Goal: Task Accomplishment & Management: Use online tool/utility

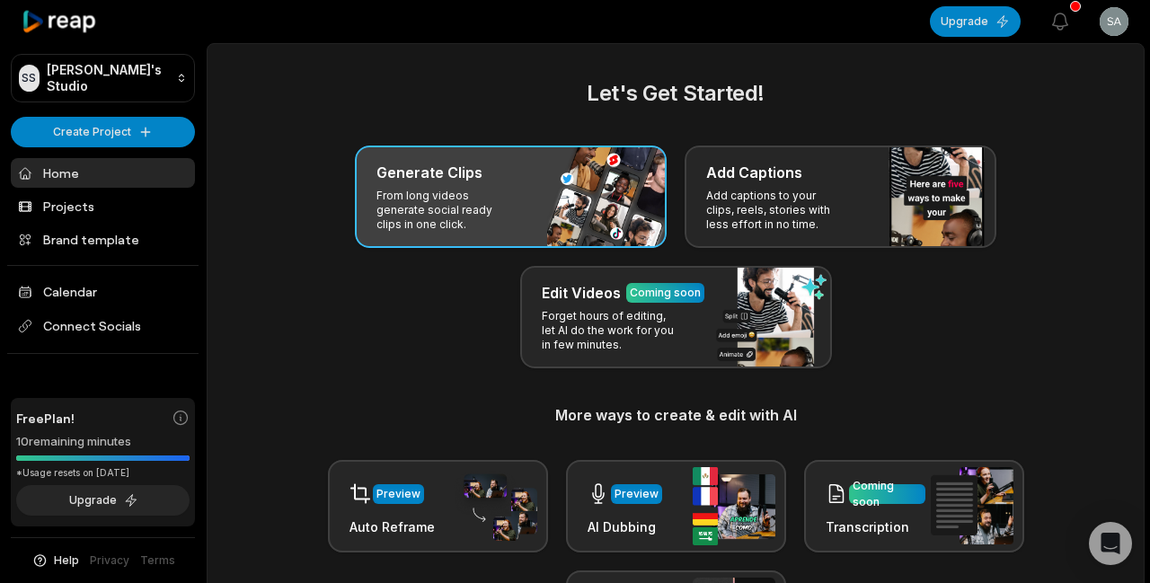
click at [531, 192] on div "Generate Clips From long videos generate social ready clips in one click." at bounding box center [511, 196] width 312 height 102
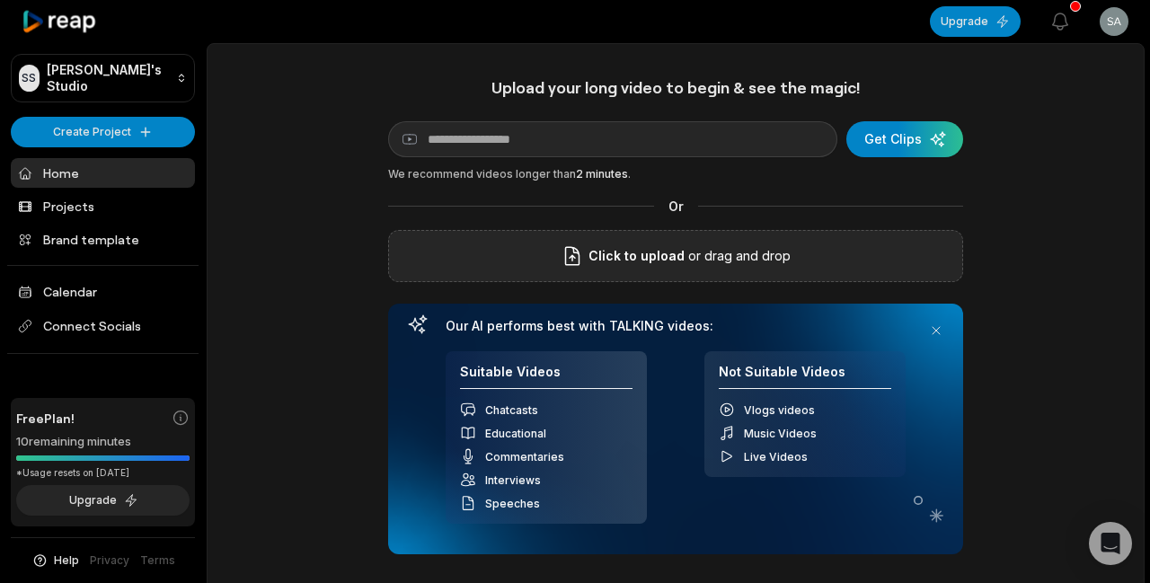
click at [765, 248] on p "or drag and drop" at bounding box center [737, 256] width 106 height 22
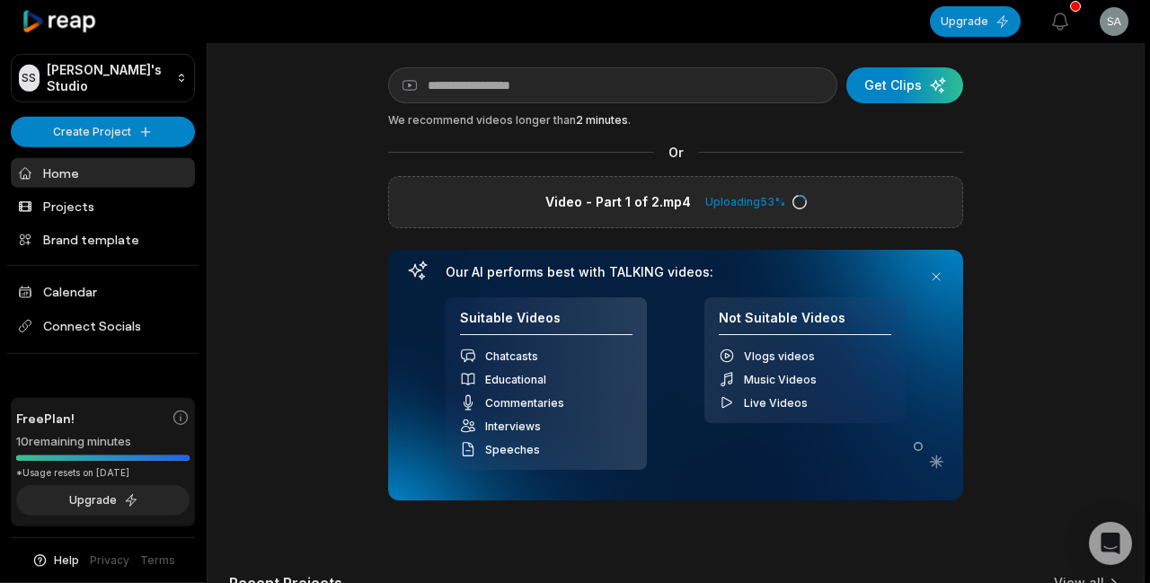
scroll to position [53, 0]
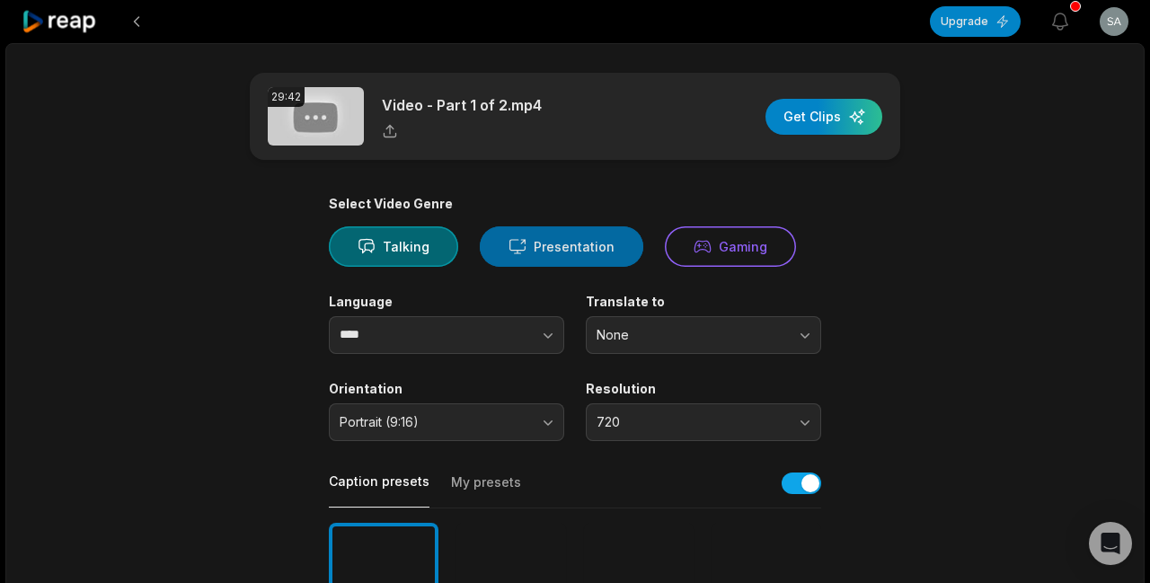
click at [538, 250] on button "Presentation" at bounding box center [561, 246] width 163 height 40
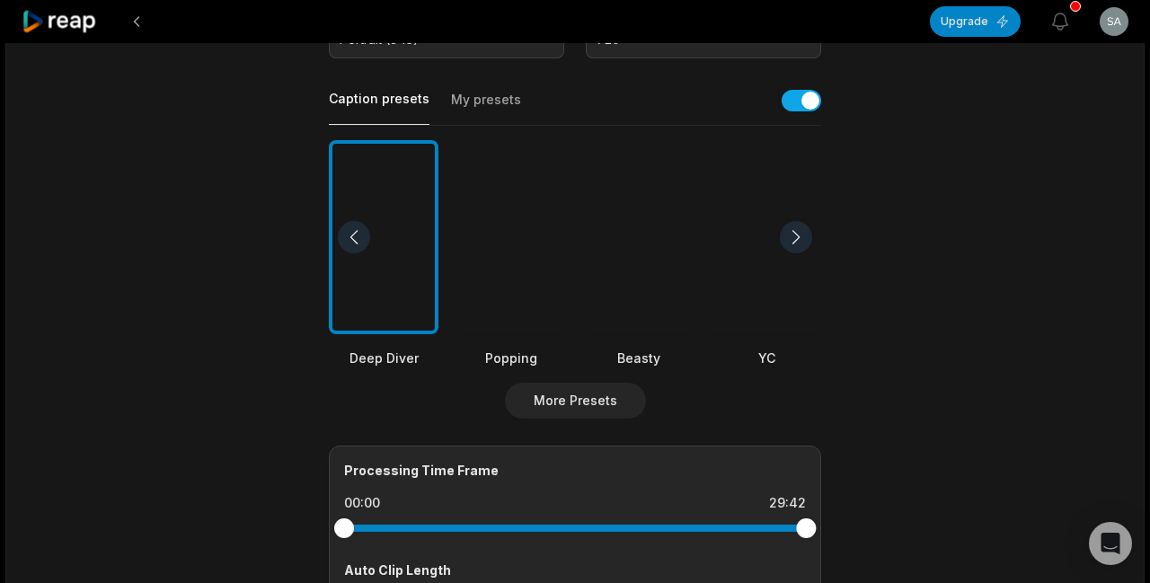
scroll to position [383, 0]
click at [763, 305] on div at bounding box center [766, 236] width 110 height 195
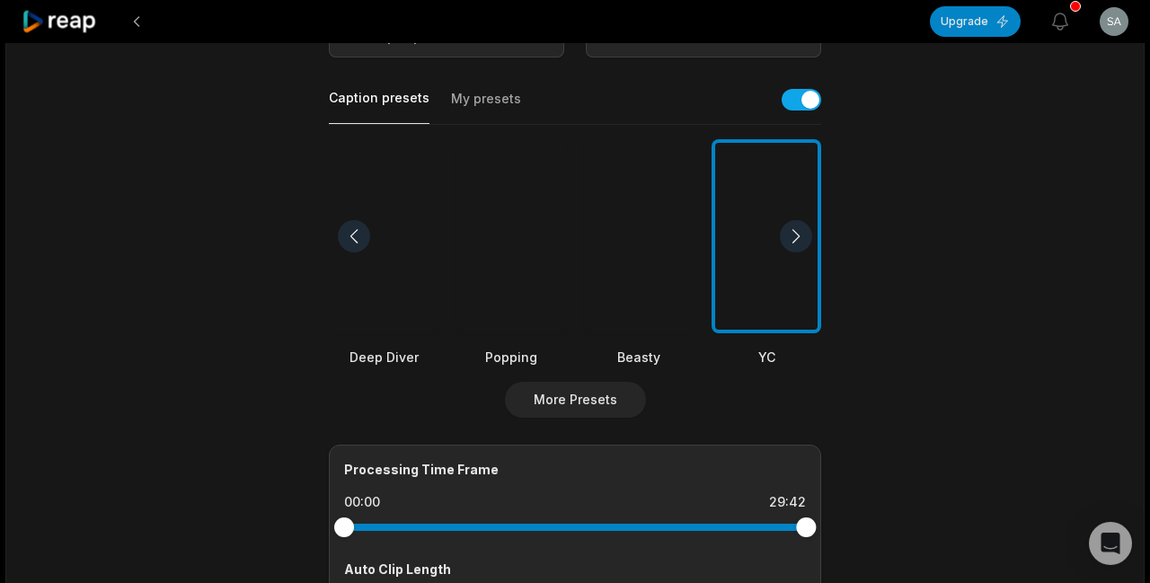
drag, startPoint x: 348, startPoint y: 525, endPoint x: 293, endPoint y: 560, distance: 66.3
click at [293, 560] on main "29:42 Video - Part 1 of 2.mp4 Get Clips Select Video Genre Talking Presentation…" at bounding box center [574, 235] width 869 height 1092
drag, startPoint x: 806, startPoint y: 524, endPoint x: 499, endPoint y: 558, distance: 308.2
click at [499, 558] on div "Processing Time Frame 00:00 10:00 Auto Clip Length <30s 30s-60s 60s-90s 90s-3min" at bounding box center [575, 545] width 492 height 200
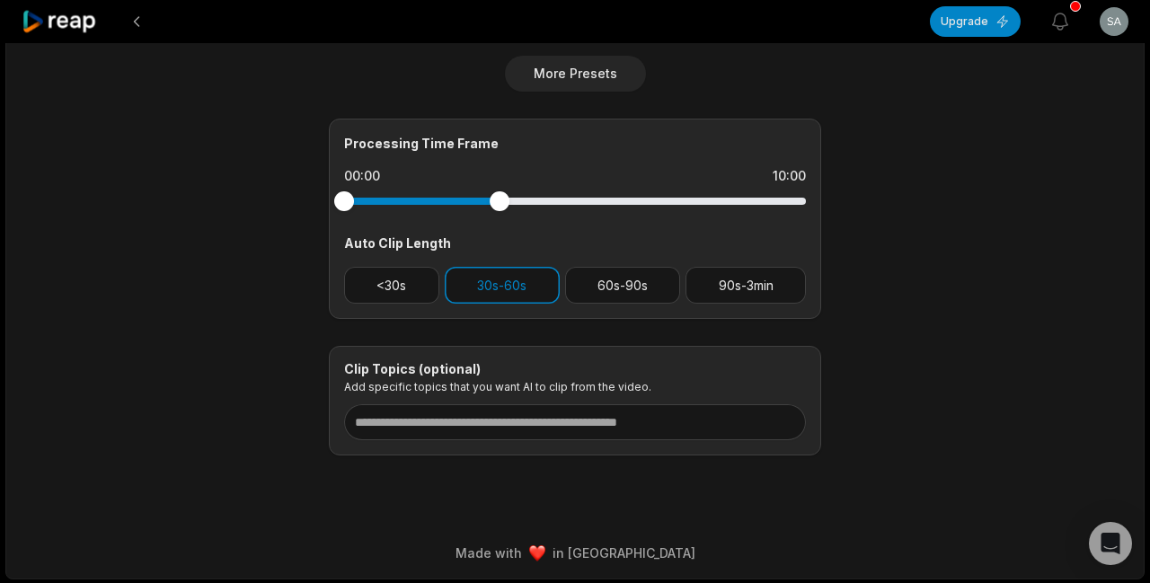
scroll to position [0, 0]
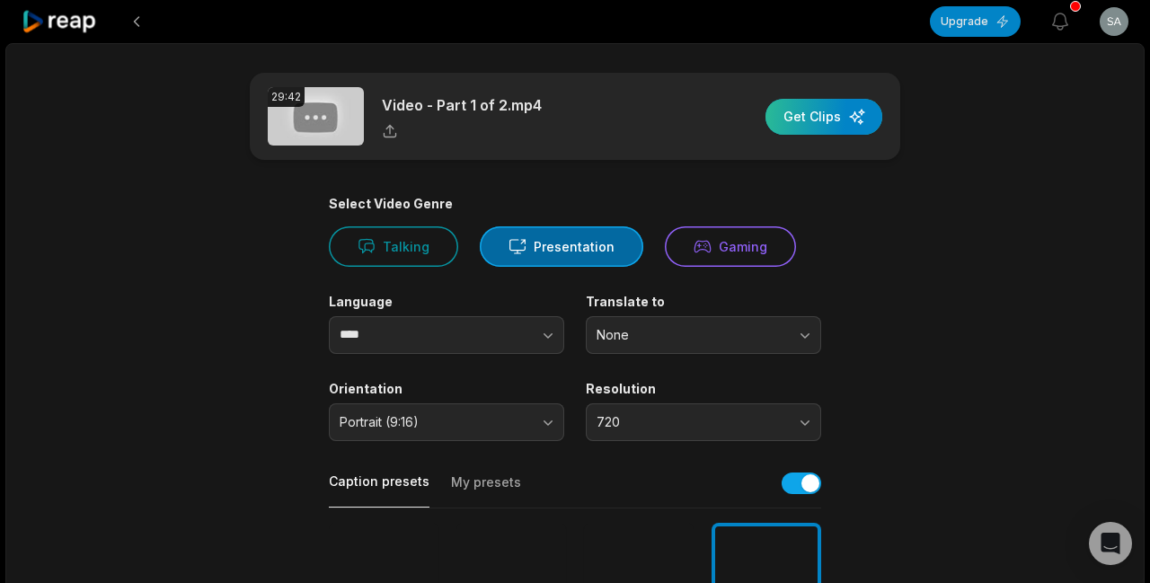
click at [818, 116] on div "button" at bounding box center [823, 117] width 117 height 36
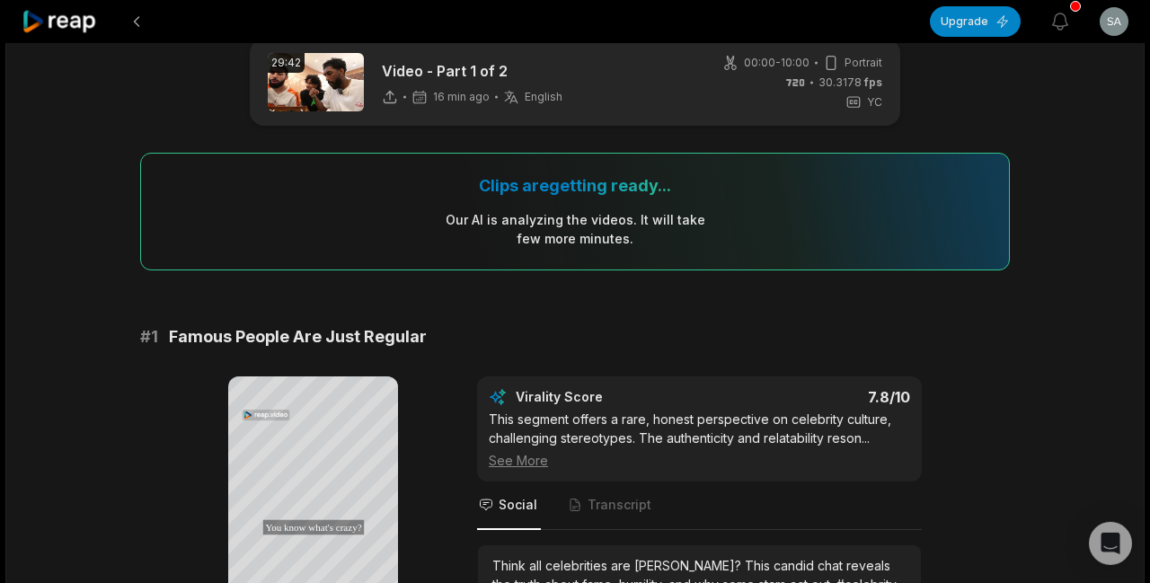
scroll to position [334, 0]
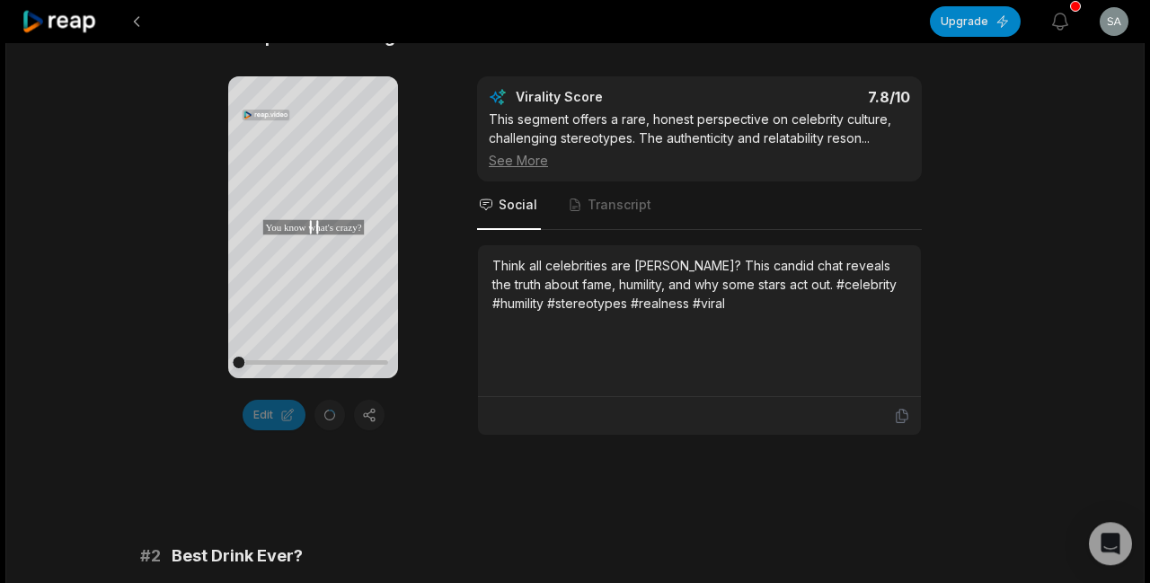
click at [314, 222] on icon at bounding box center [314, 227] width 22 height 22
click at [317, 231] on icon at bounding box center [313, 227] width 7 height 12
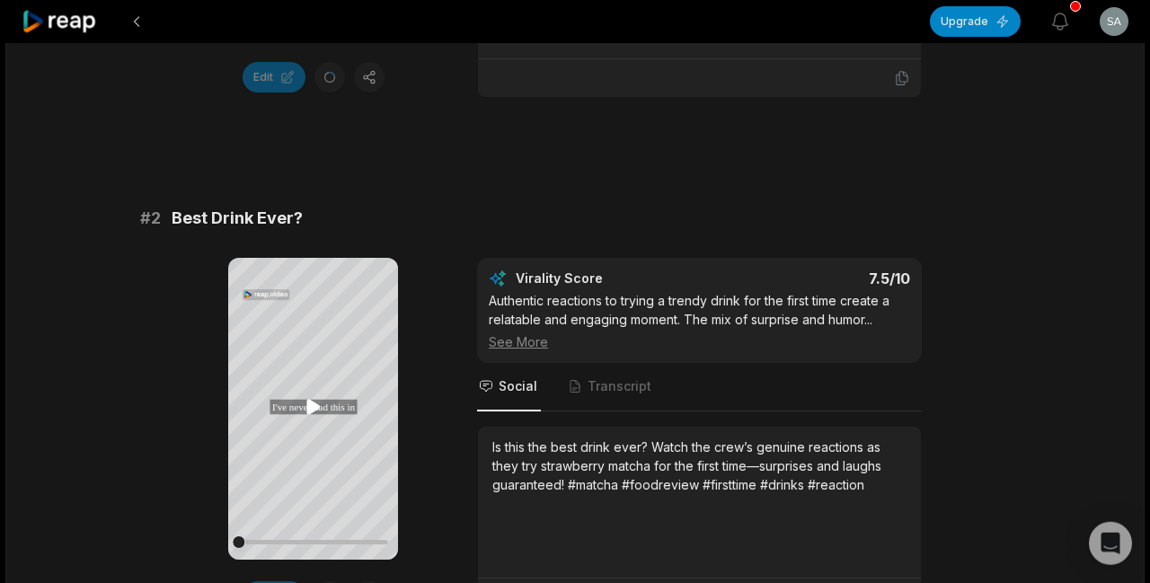
scroll to position [747, 0]
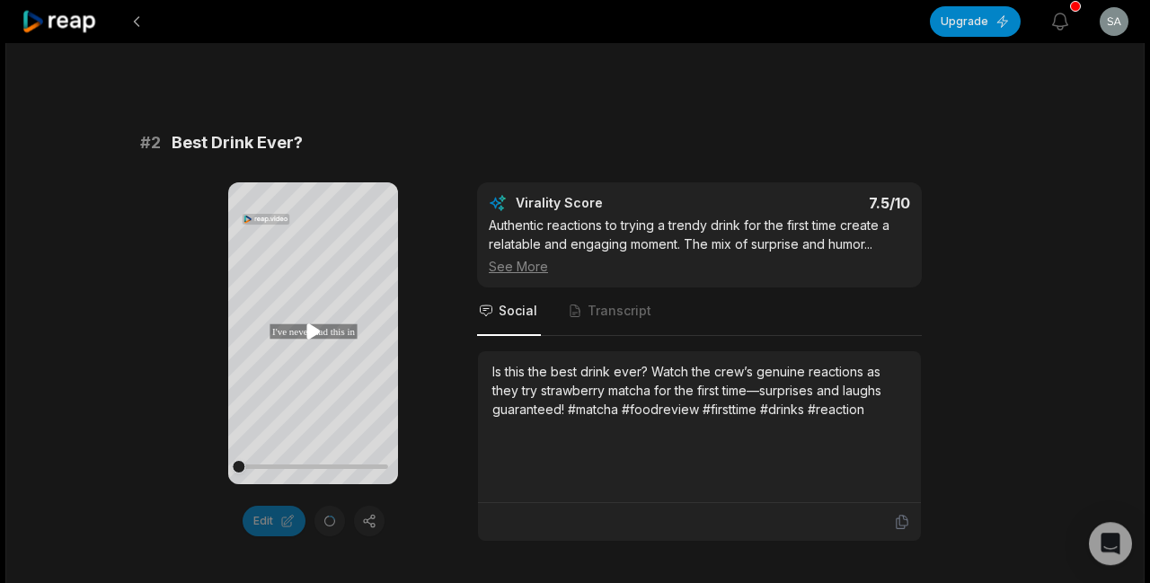
click at [307, 332] on icon at bounding box center [312, 331] width 13 height 15
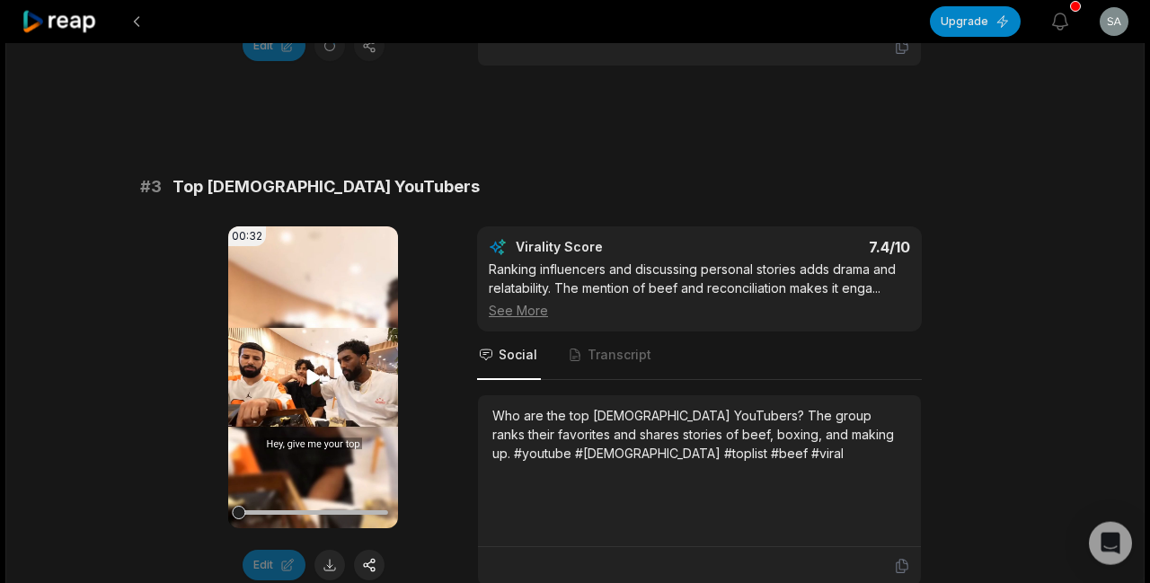
click at [309, 379] on icon at bounding box center [312, 377] width 13 height 15
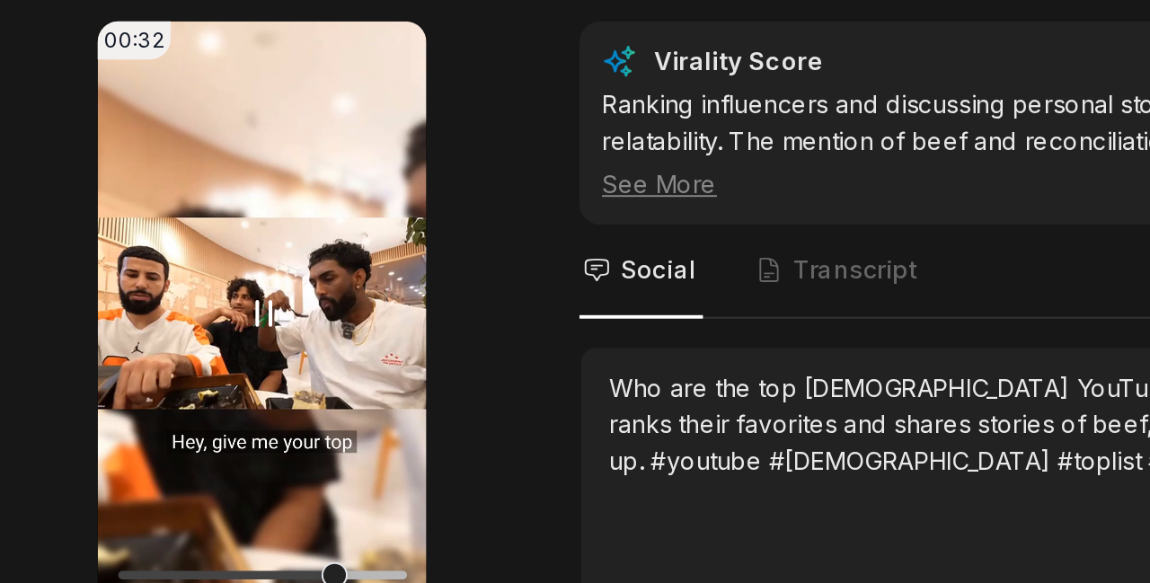
click at [318, 360] on video "Your browser does not support mp4 format." at bounding box center [313, 376] width 170 height 302
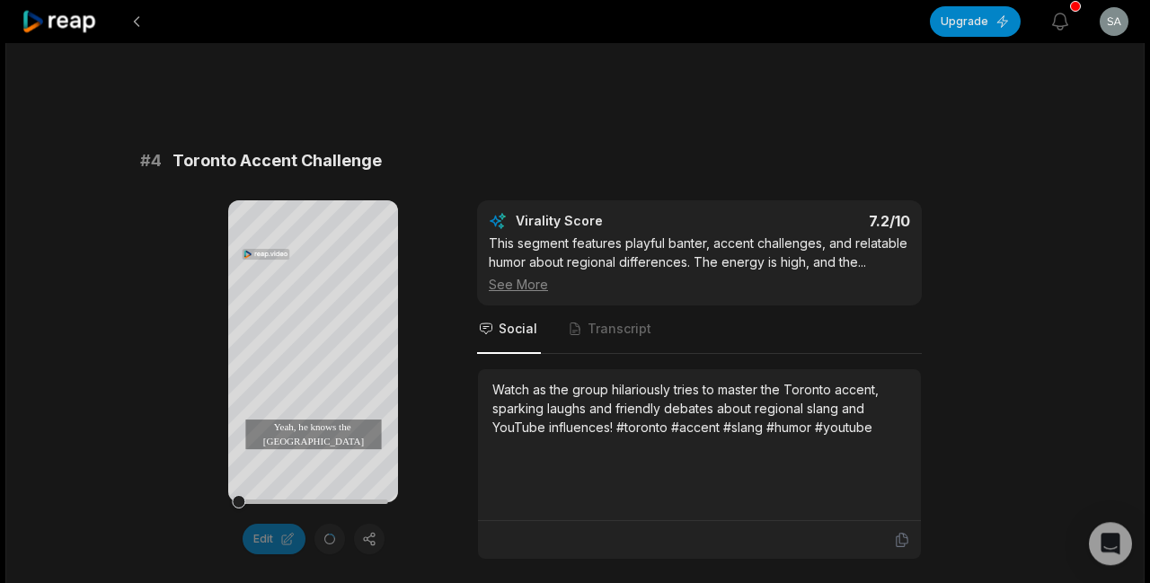
scroll to position [1768, 0]
drag, startPoint x: 293, startPoint y: 500, endPoint x: 211, endPoint y: 493, distance: 82.0
click at [211, 493] on div "Your browser does not support mp4 format. Yeah, he knows the Toronto accent Yea…" at bounding box center [574, 379] width 869 height 359
click at [314, 367] on icon at bounding box center [314, 367] width 22 height 22
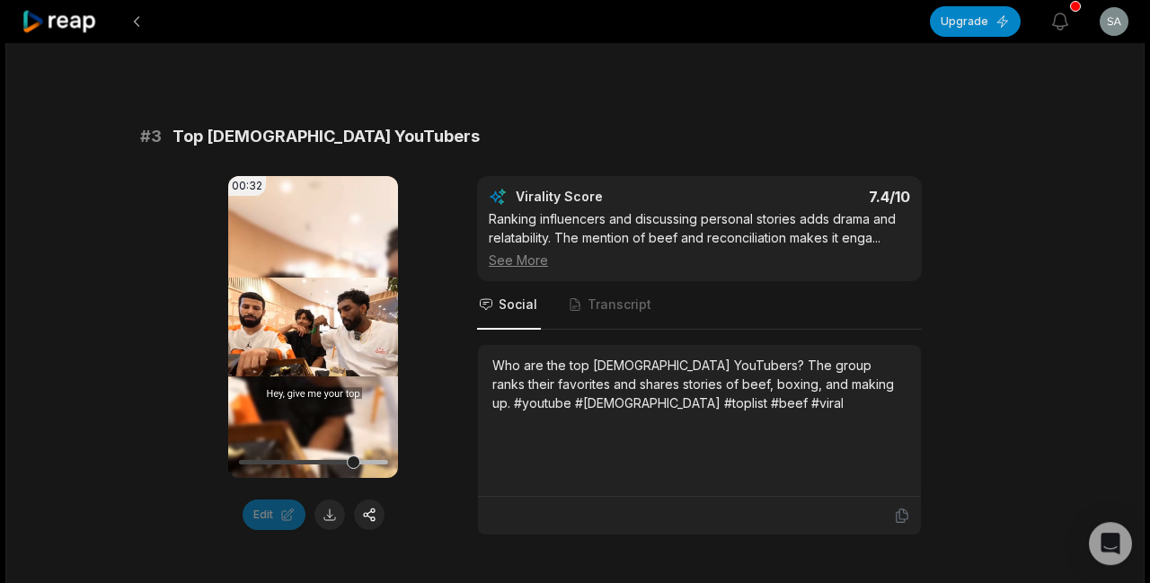
scroll to position [1278, 0]
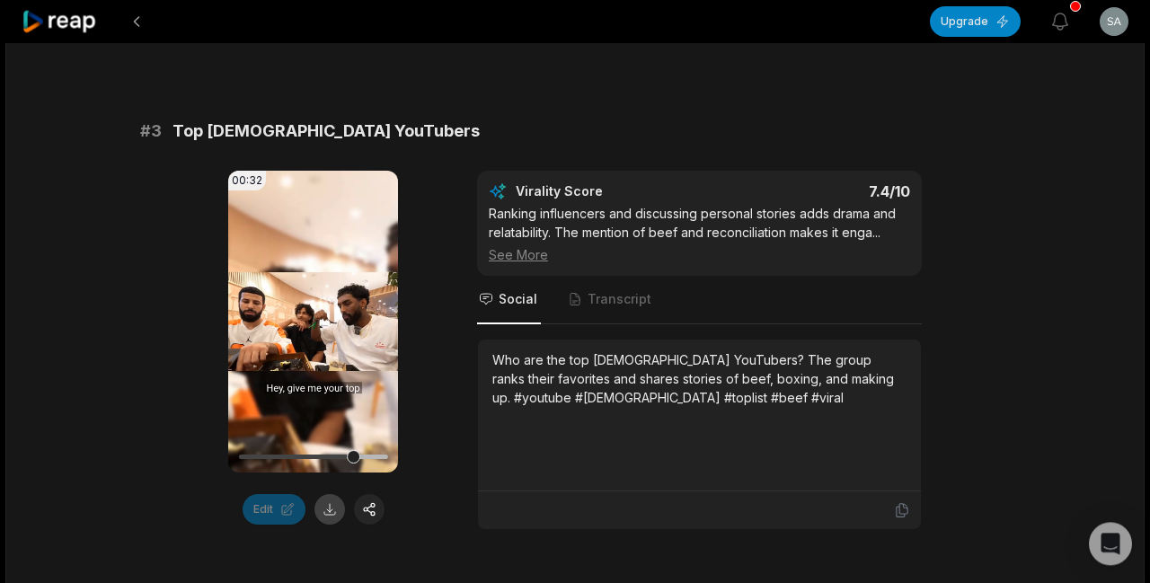
click at [329, 498] on button at bounding box center [329, 509] width 31 height 31
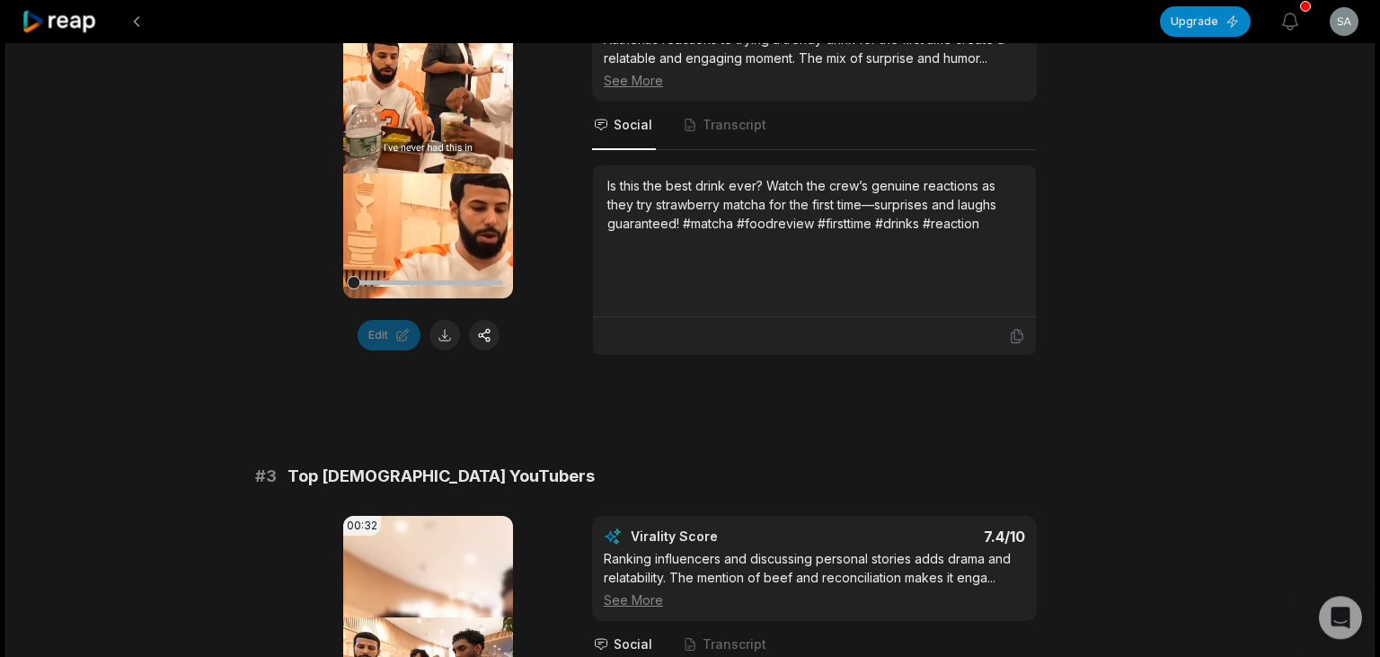
scroll to position [934, 0]
click at [431, 136] on icon at bounding box center [429, 147] width 22 height 22
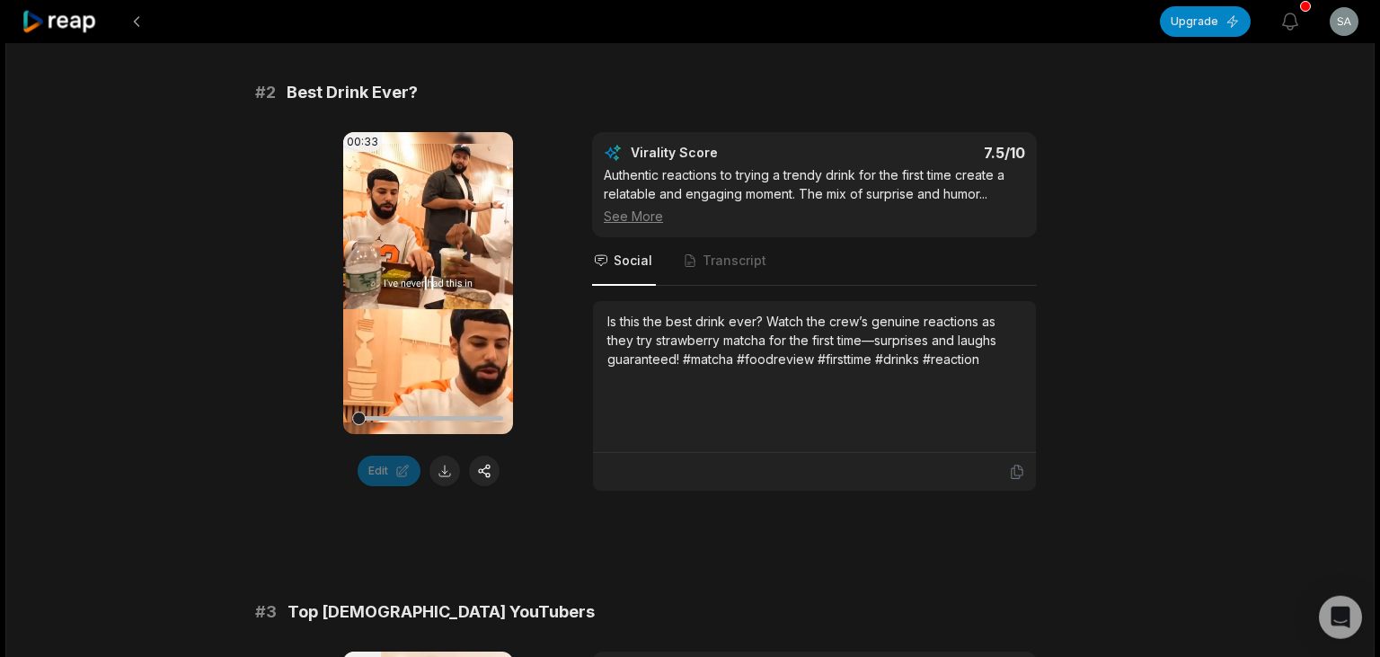
scroll to position [797, 0]
click at [429, 280] on icon at bounding box center [429, 284] width 22 height 22
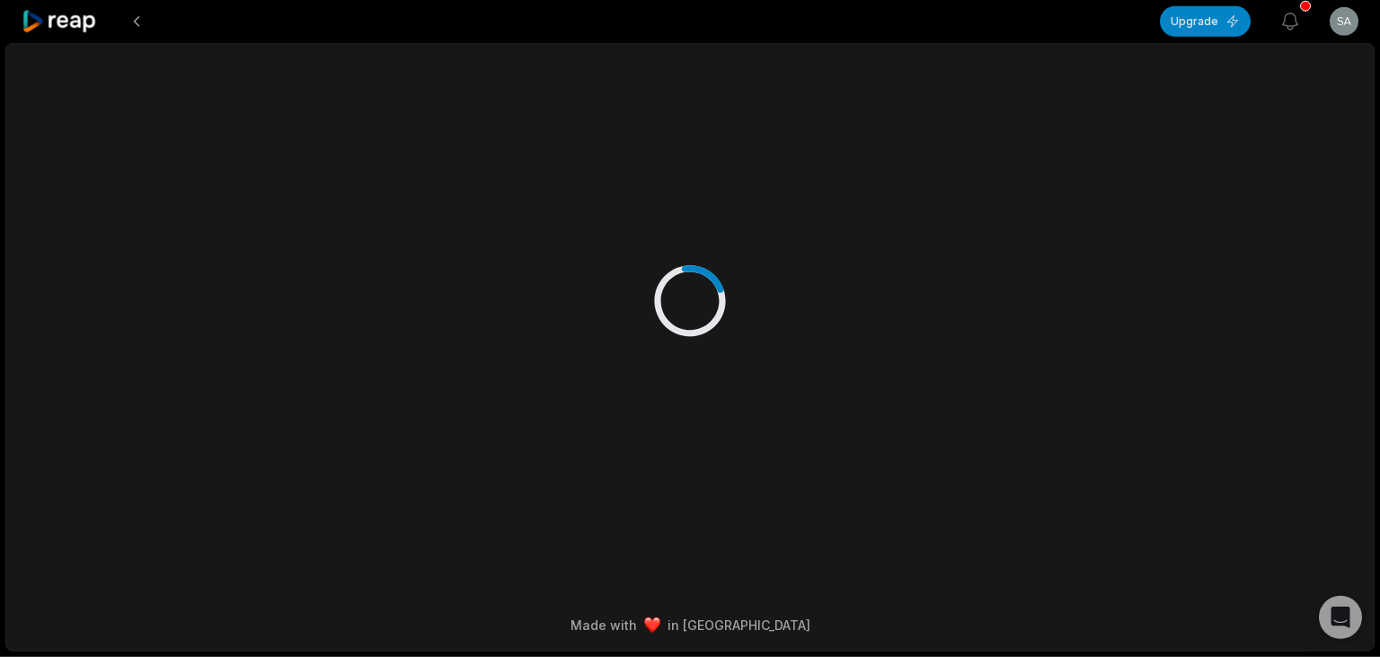
scroll to position [0, 0]
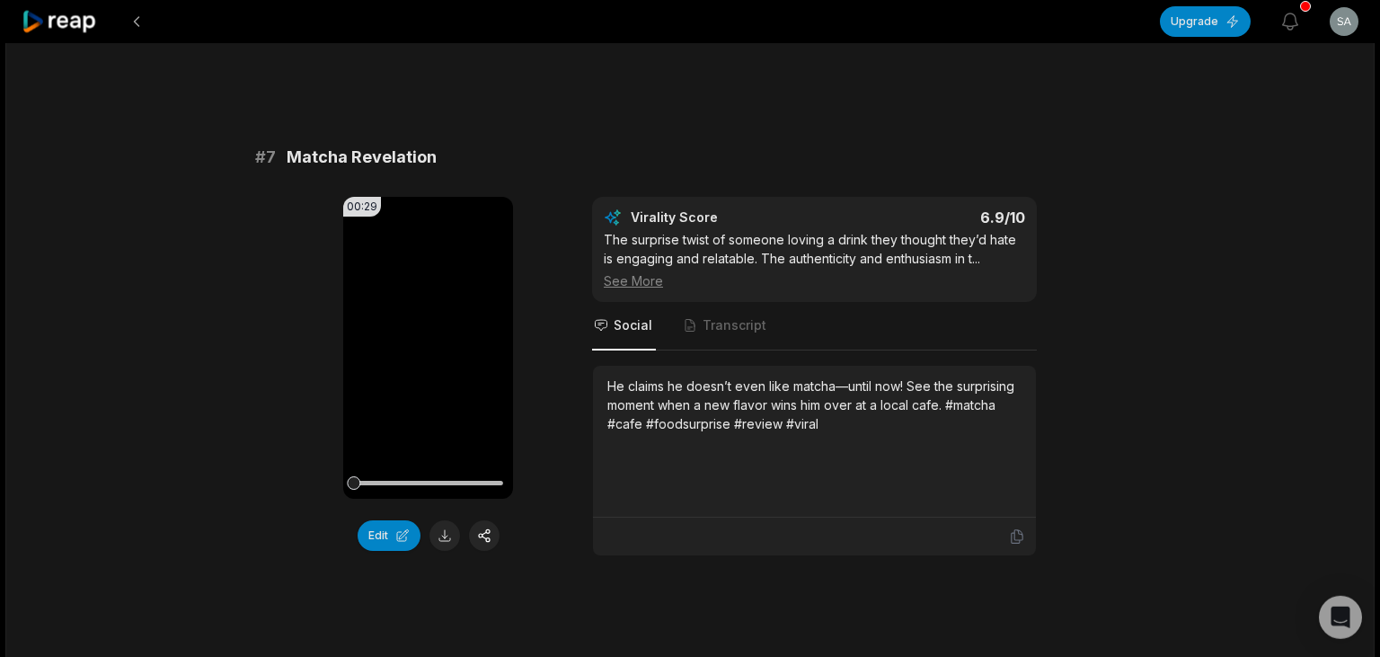
scroll to position [3159, 0]
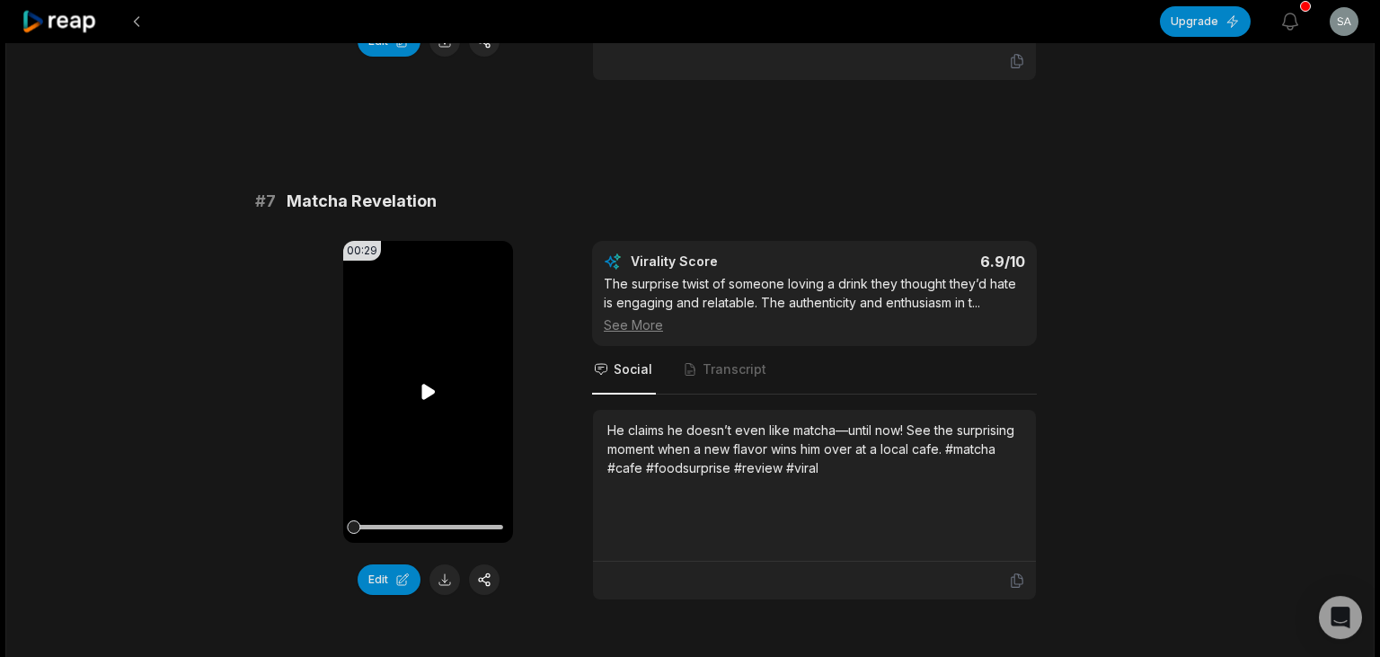
click at [428, 402] on icon at bounding box center [429, 392] width 22 height 22
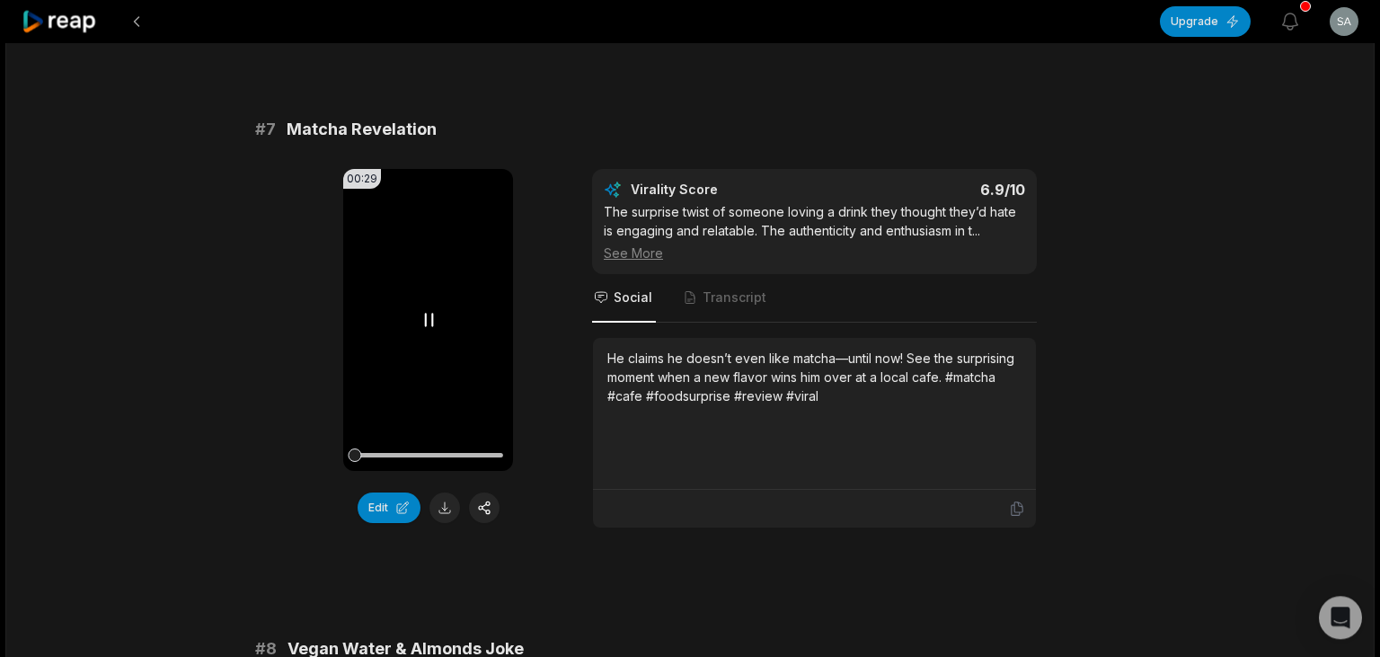
scroll to position [3231, 0]
click at [422, 330] on icon at bounding box center [429, 319] width 22 height 22
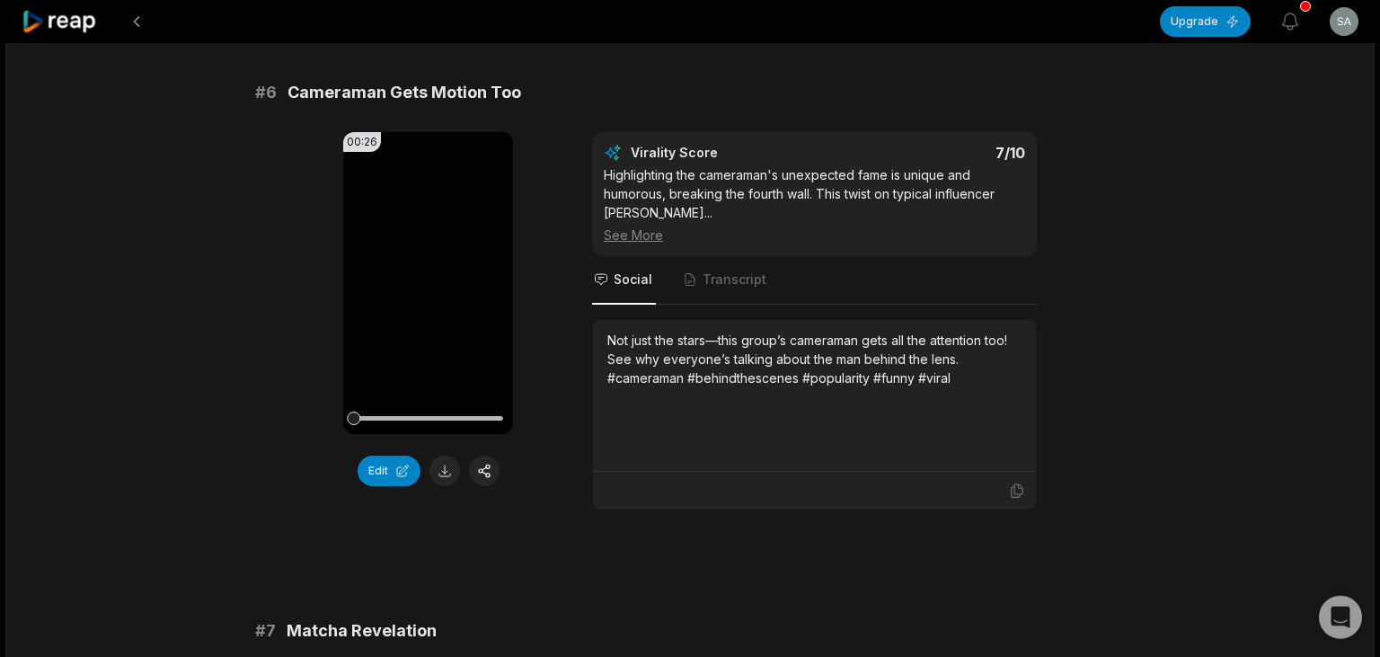
scroll to position [2728, 0]
click at [420, 295] on icon at bounding box center [429, 284] width 22 height 22
click at [429, 295] on icon at bounding box center [429, 284] width 22 height 22
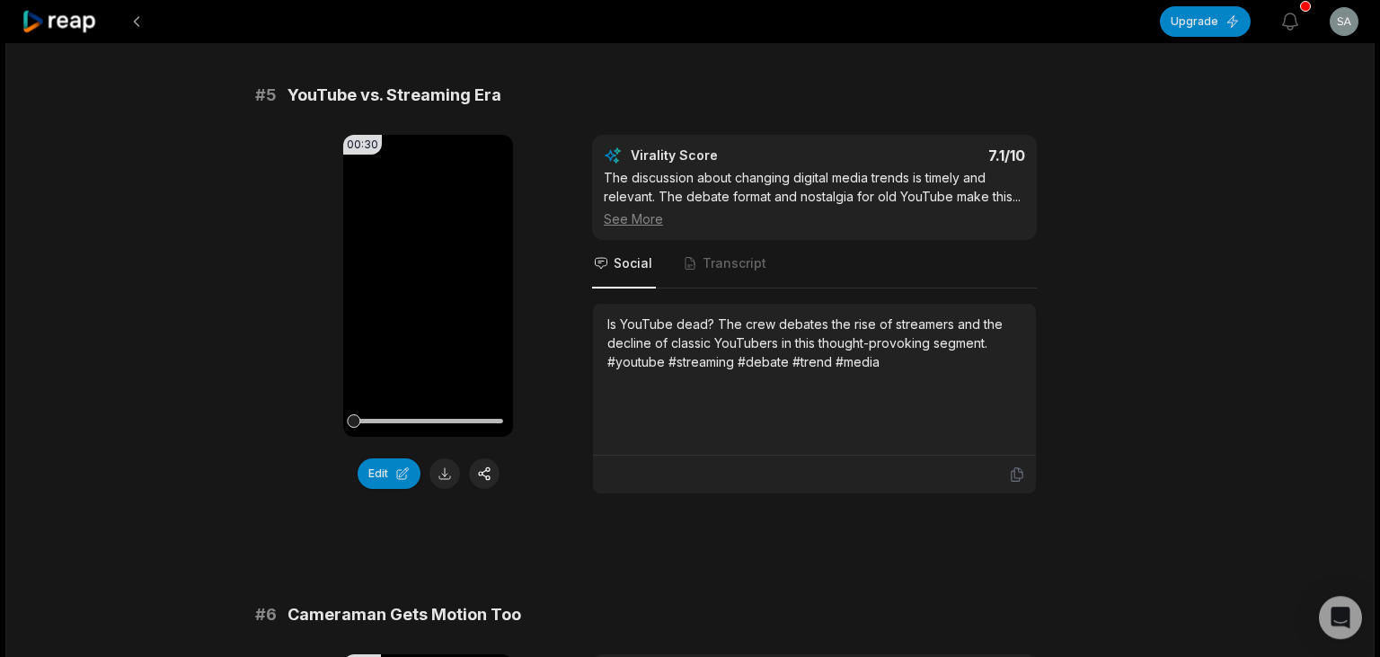
scroll to position [2204, 0]
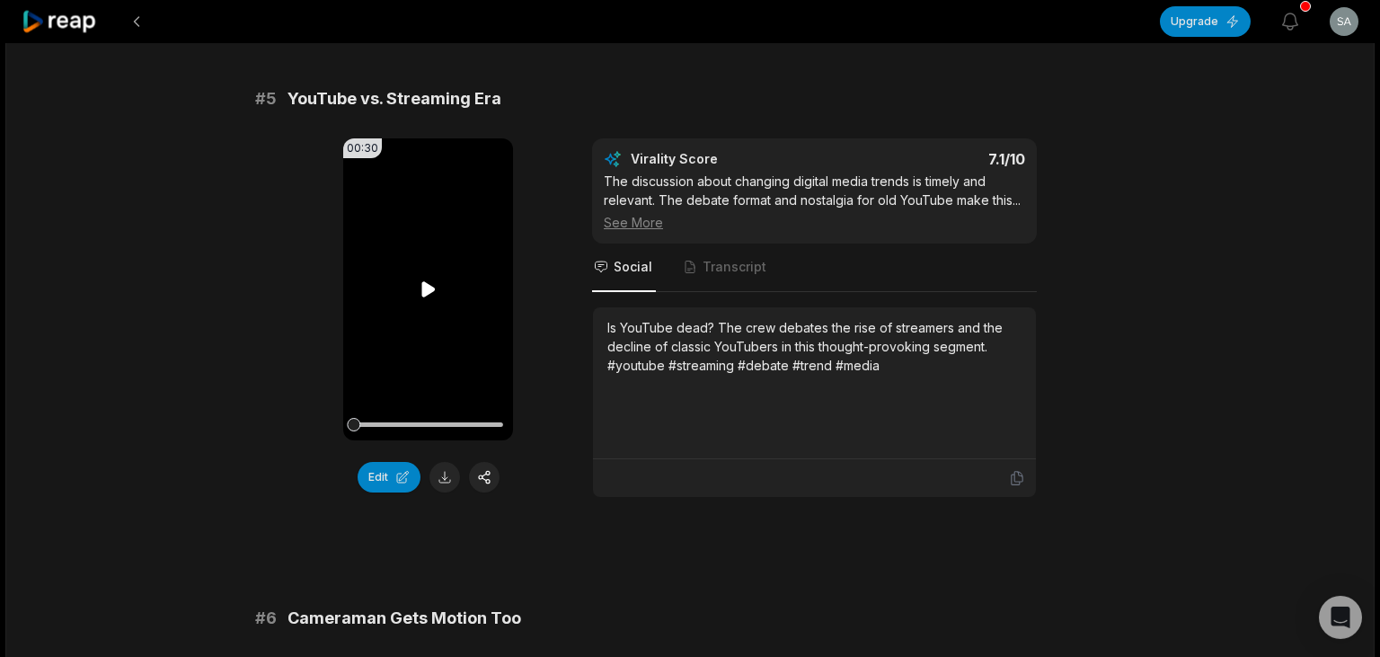
click at [426, 300] on icon at bounding box center [429, 289] width 22 height 22
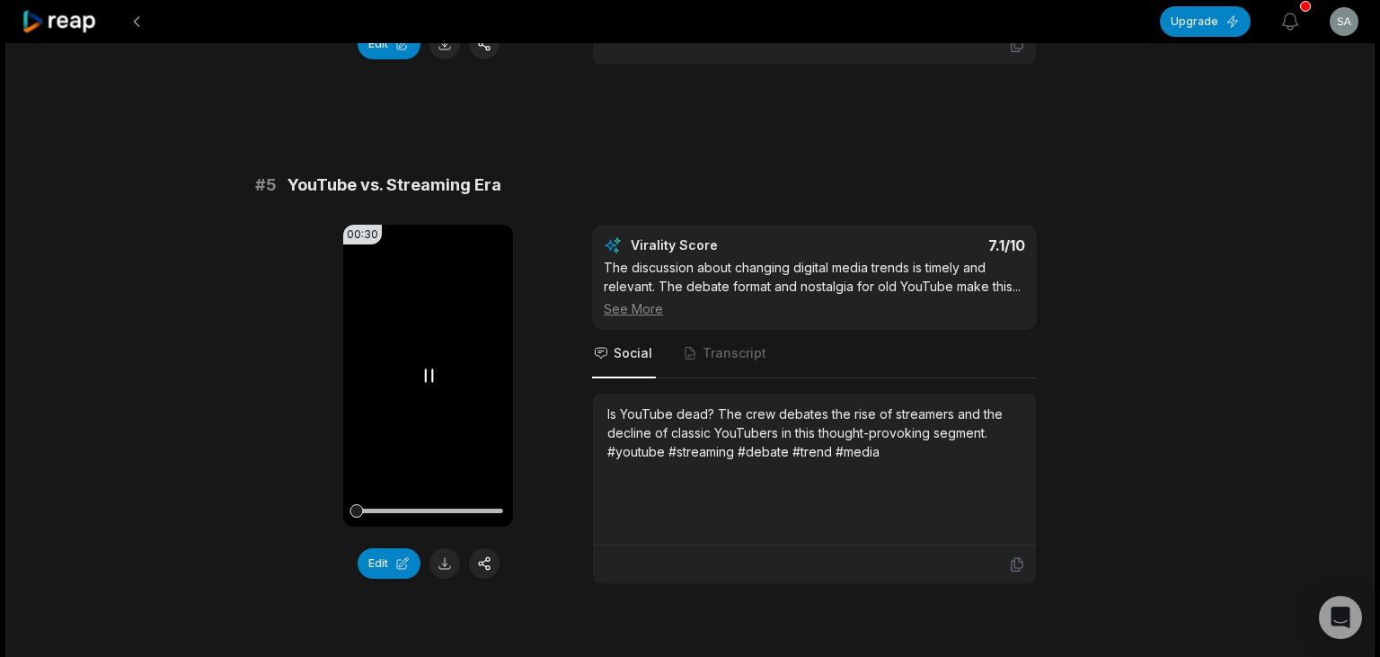
scroll to position [2116, 0]
click at [447, 580] on button at bounding box center [444, 565] width 31 height 31
click at [424, 388] on icon at bounding box center [429, 377] width 22 height 22
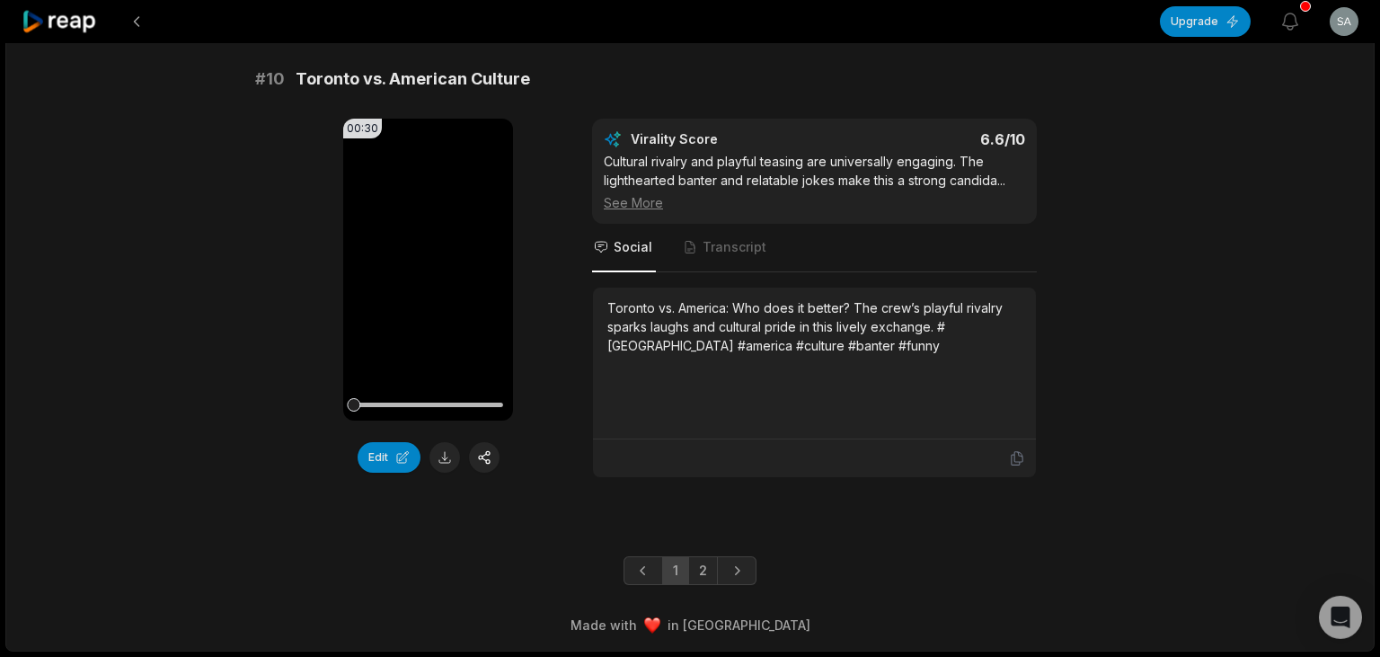
scroll to position [4939, 0]
